Goal: Share content: Distribute website content to other platforms or users

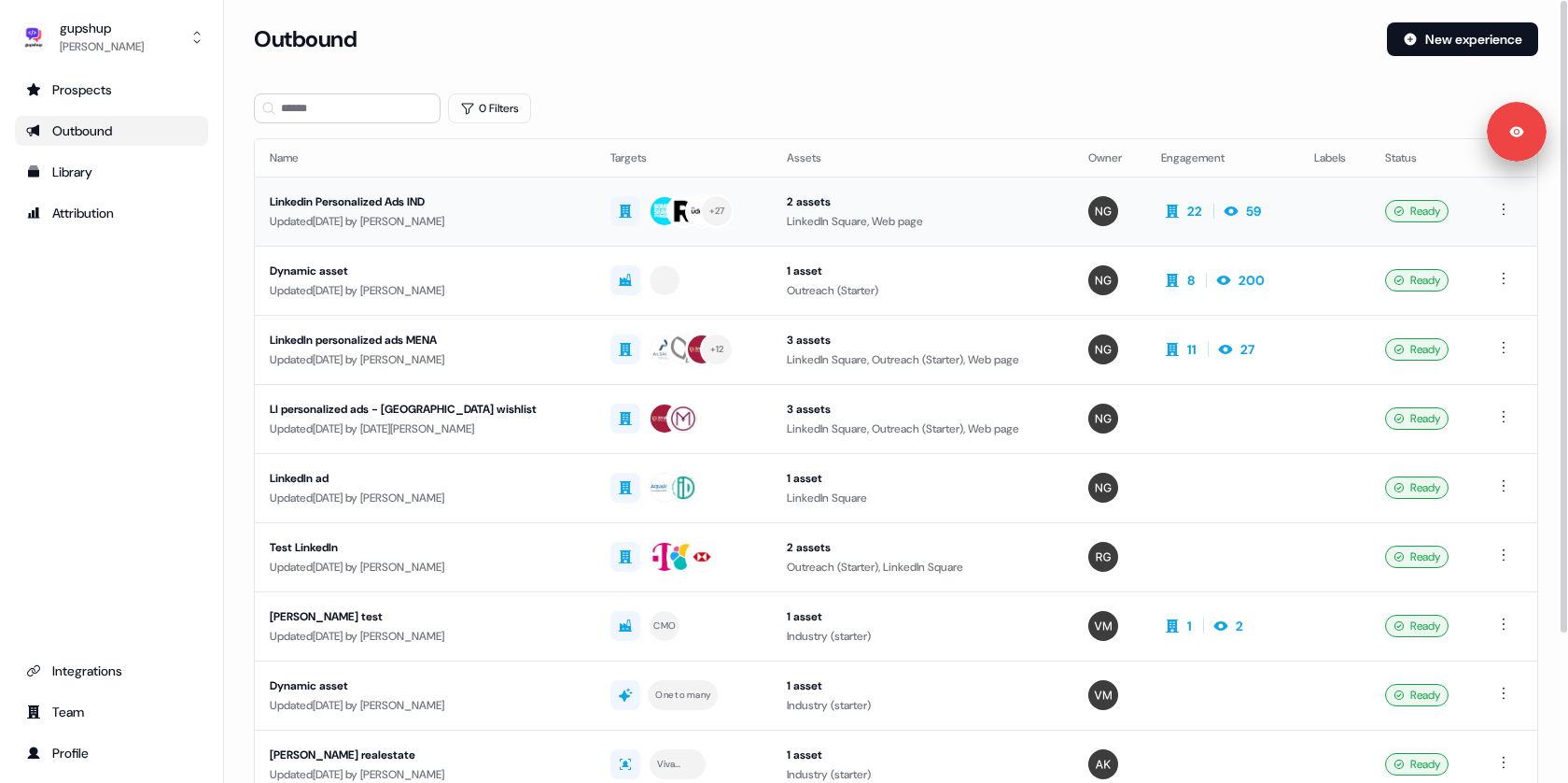
click at [382, 208] on div "Linkedin Personalized Ads IND" at bounding box center [424, 201] width 311 height 18
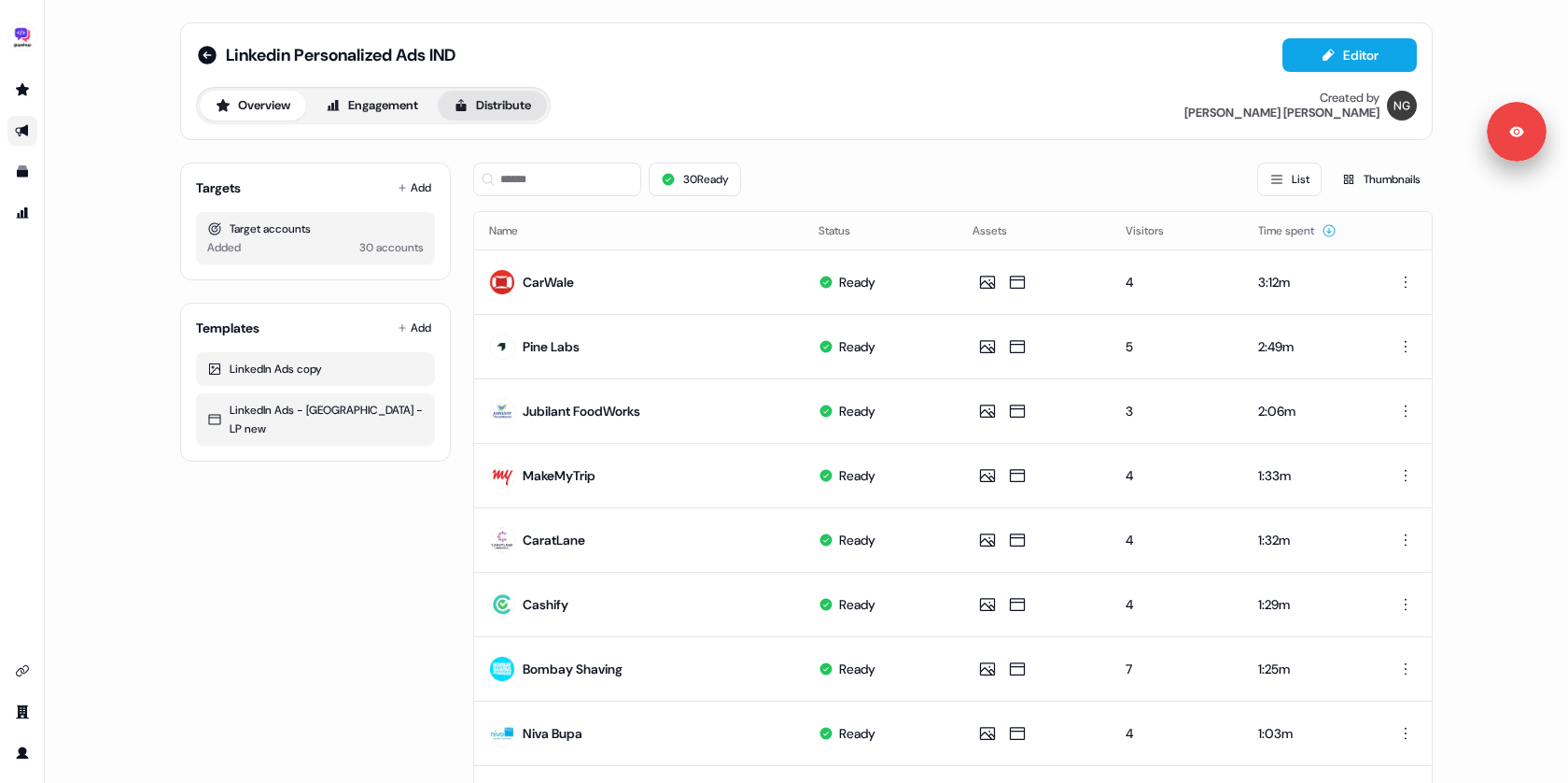
click at [473, 103] on button "Distribute" at bounding box center [492, 105] width 109 height 30
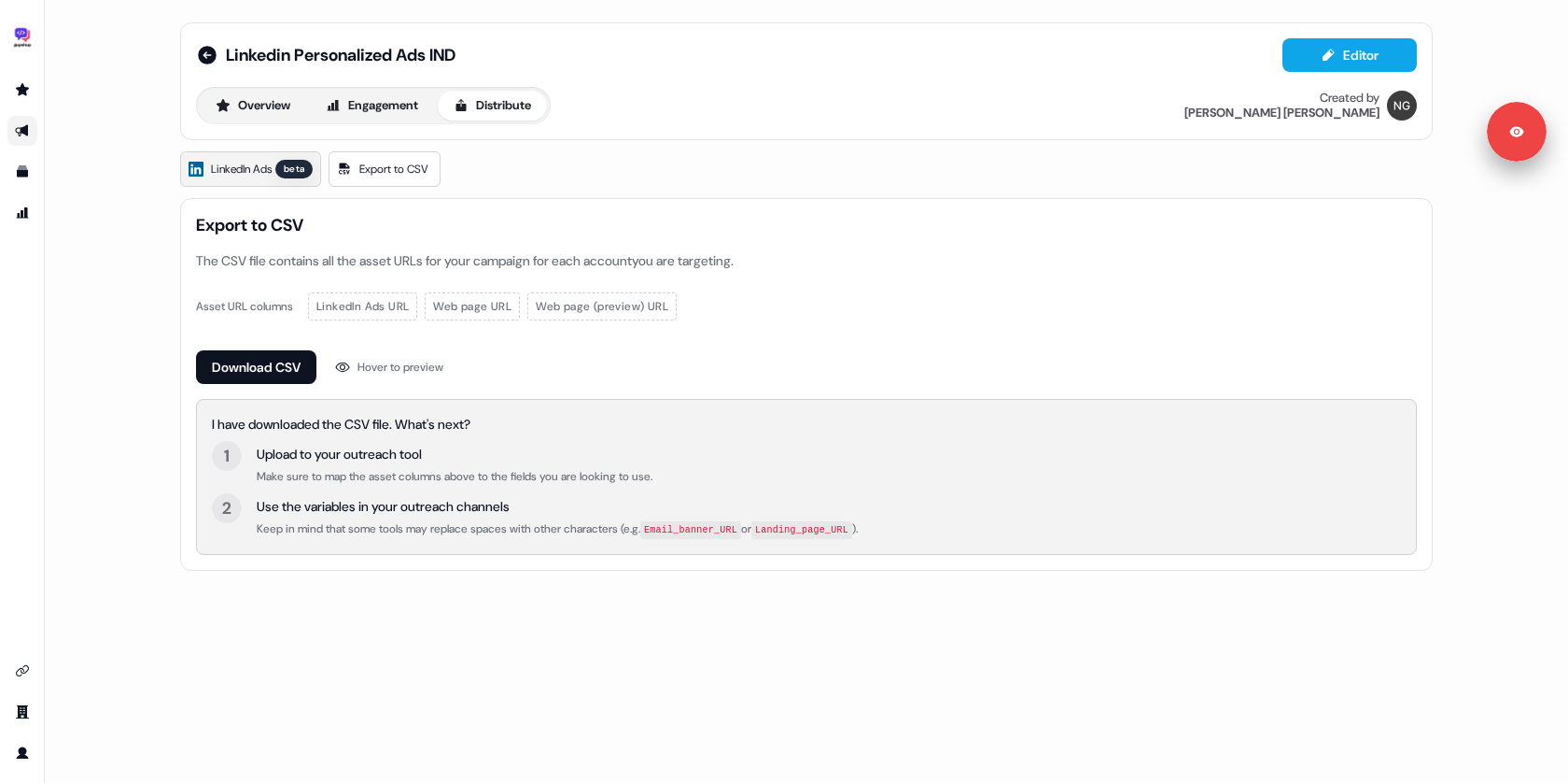
click at [269, 170] on span "LinkedIn Ads" at bounding box center [241, 169] width 61 height 18
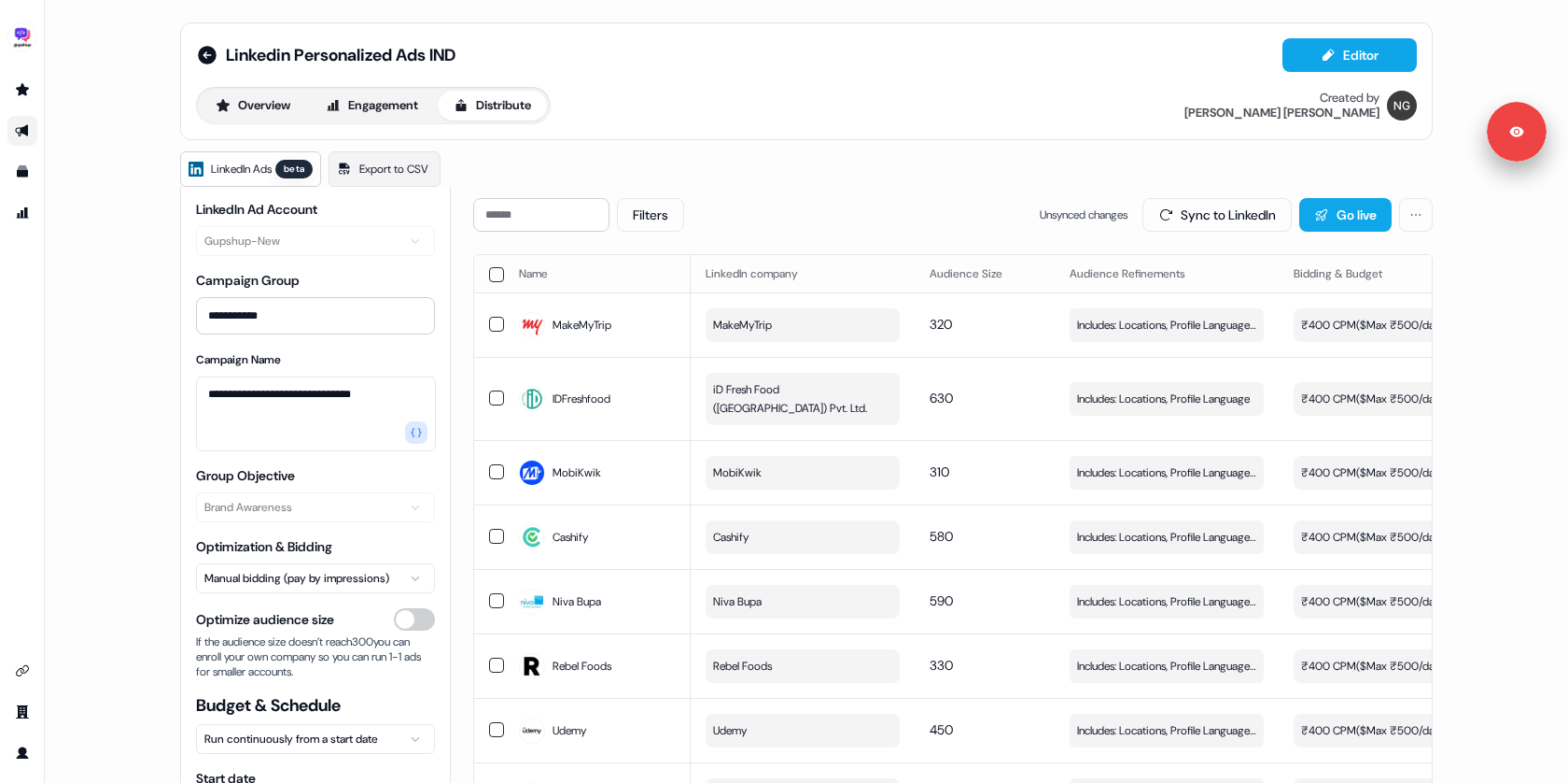
click at [117, 380] on div "**********" at bounding box center [807, 391] width 1524 height 783
